Goal: Information Seeking & Learning: Learn about a topic

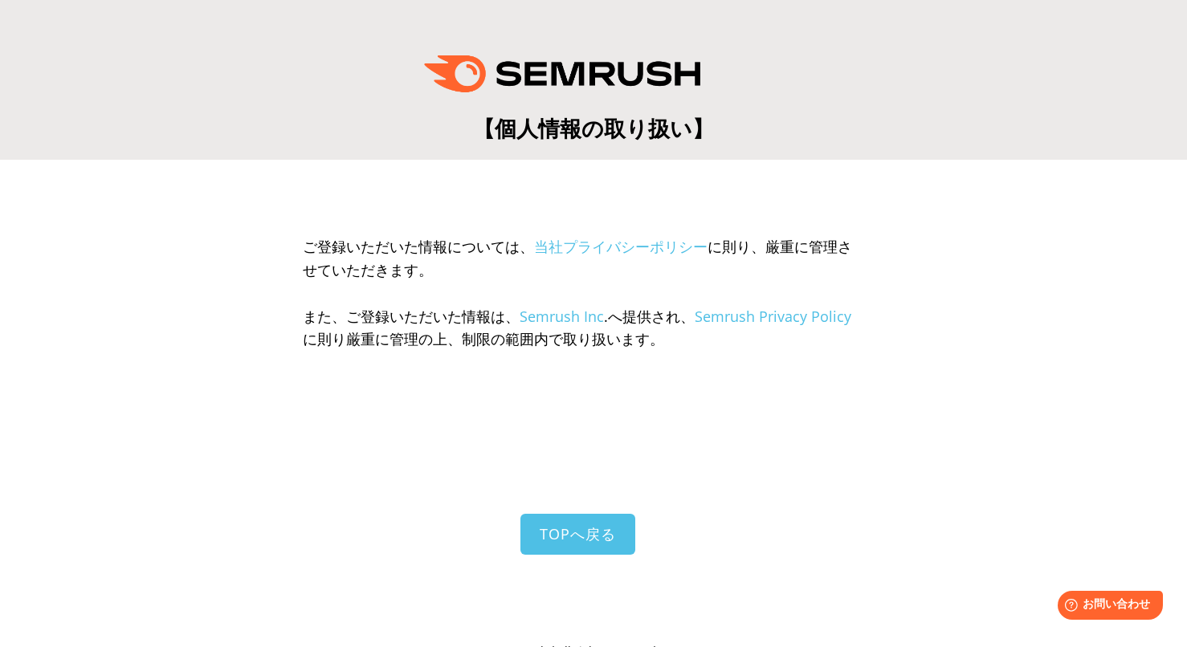
click at [1098, 414] on div "ご登録いただいた情報については、 当社プライバシーポリシー に則り、厳重に管理させていただきます。 また、ご登録いただいた情報は、 Semrush Inc .…" at bounding box center [593, 437] width 1155 height 458
click at [979, 414] on div "ご登録いただいた情報については、 当社プライバシーポリシー に則り、厳重に管理させていただきます。 また、ご登録いただいた情報は、 Semrush Inc .…" at bounding box center [593, 437] width 1155 height 458
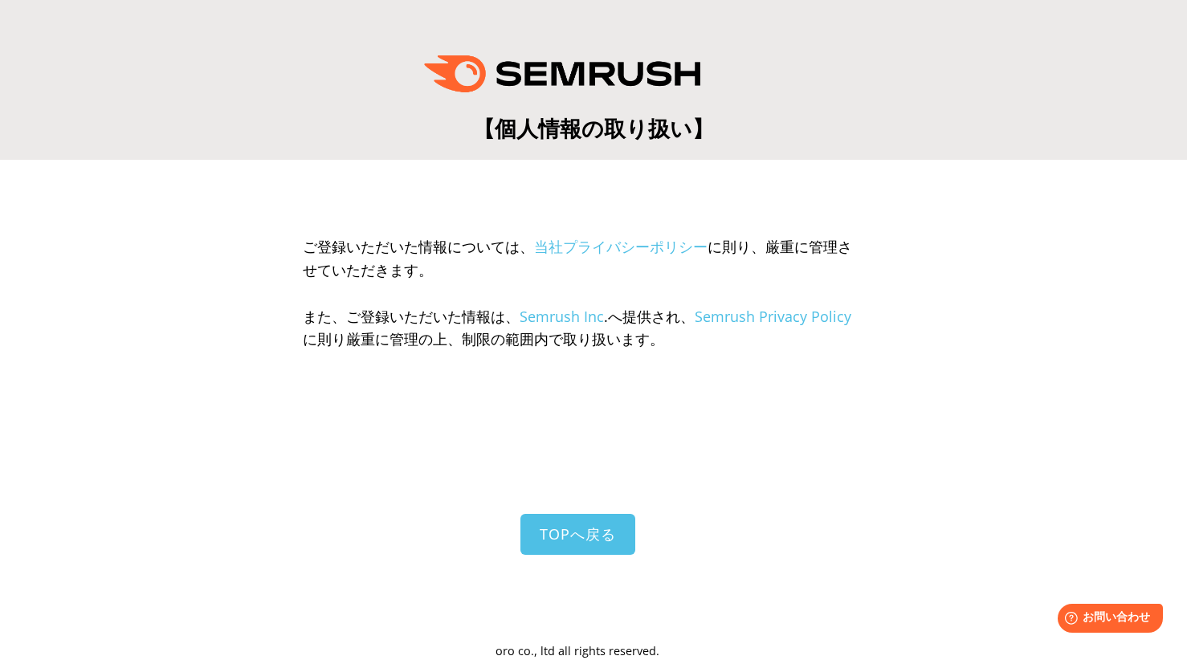
click at [946, 43] on div "ー 14日間 無料トライアル ー 【個人情報の取り扱い】" at bounding box center [593, 86] width 1171 height 116
click at [988, 262] on div "ご登録いただいた情報については、 当社プライバシーポリシー に則り、厳重に管理させていただきます。 また、ご登録いただいた情報は、 Semrush Inc .…" at bounding box center [593, 437] width 1155 height 458
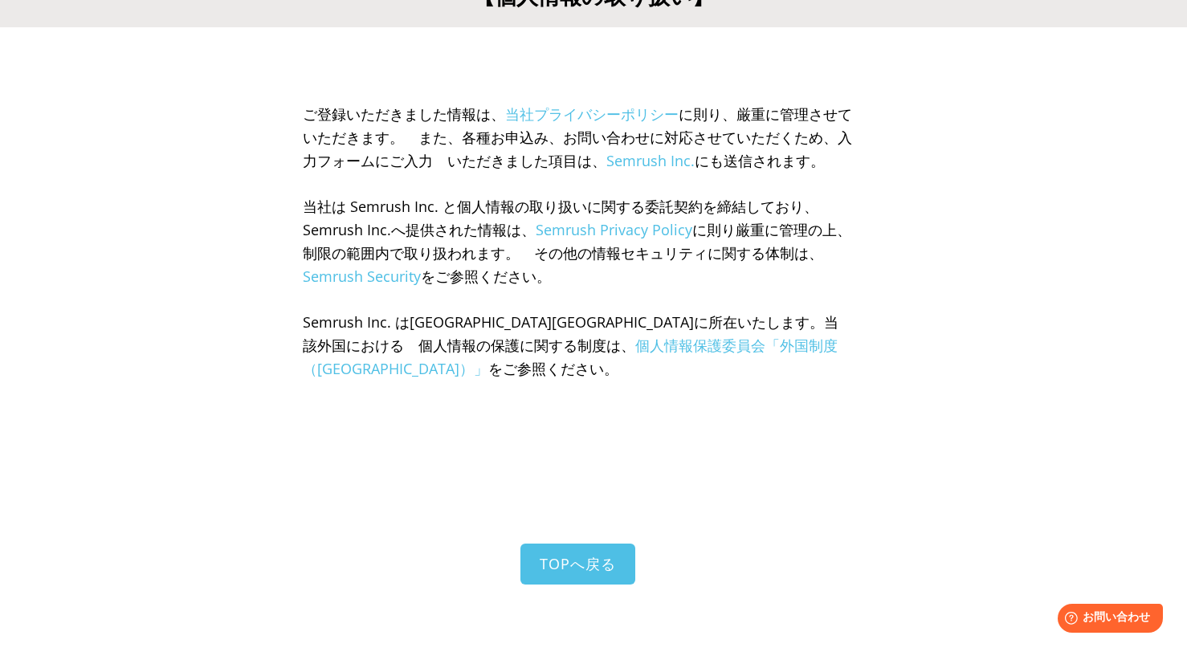
scroll to position [133, 0]
click at [627, 362] on link "個人情報保護委員会「外国制度（アメリカ合衆国）」" at bounding box center [570, 356] width 535 height 43
click at [389, 285] on link "Semrush Security" at bounding box center [362, 275] width 118 height 19
click at [556, 238] on link "Semrush Privacy Policy" at bounding box center [614, 228] width 157 height 19
click at [667, 157] on link "Semrush Inc." at bounding box center [650, 159] width 88 height 19
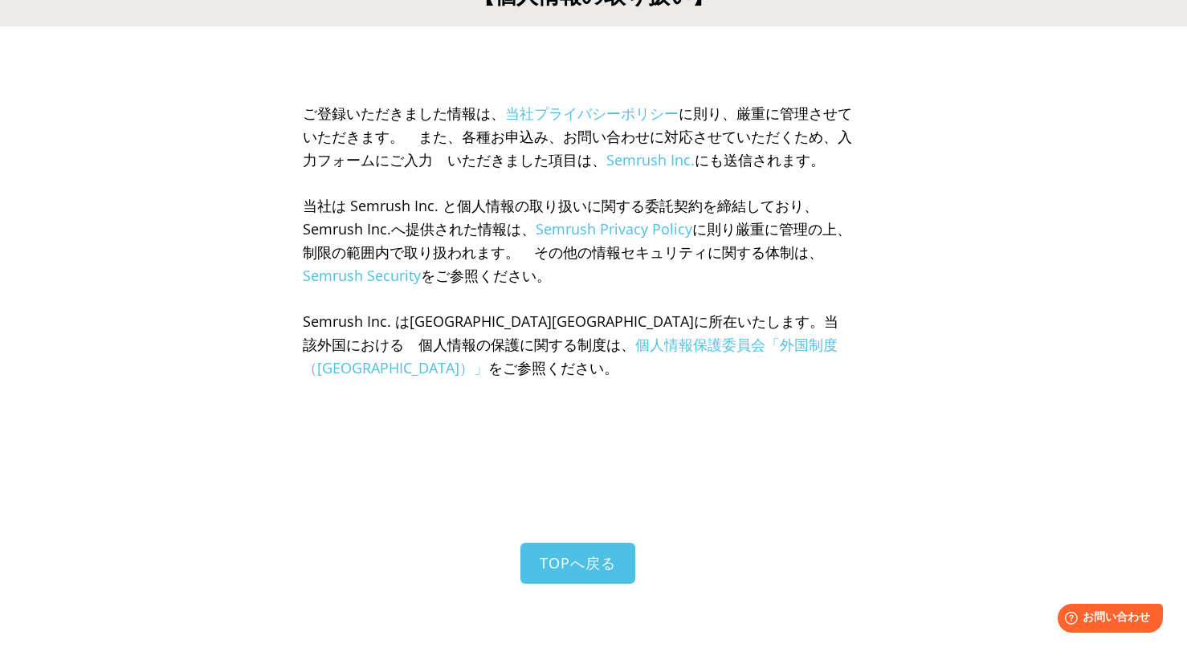
click at [560, 115] on link "当社プライバシーポリシー" at bounding box center [591, 113] width 173 height 19
click at [1084, 389] on div "ご登録いただきました情報は、 当社プライバシーポリシー に則り、厳重に管理させて　いただきます。　また、各種お申込み、お問い合わせに対応させていただくため、入…" at bounding box center [593, 384] width 1155 height 619
drag, startPoint x: 1063, startPoint y: 335, endPoint x: 981, endPoint y: 218, distance: 142.3
click at [1061, 335] on div "ご登録いただきました情報は、 当社プライバシーポリシー に則り、厳重に管理させて　いただきます。　また、各種お申込み、お問い合わせに対応させていただくため、入…" at bounding box center [593, 384] width 1155 height 619
